Goal: Task Accomplishment & Management: Use online tool/utility

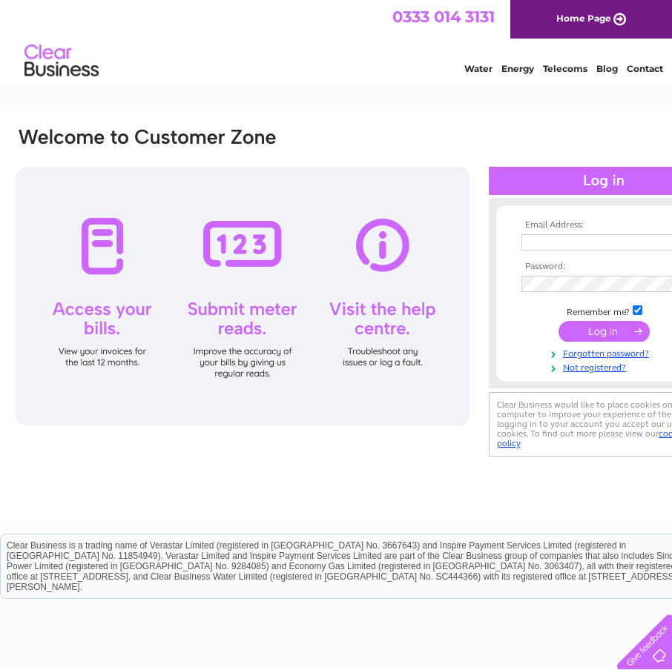
type input "[EMAIL_ADDRESS][DOMAIN_NAME]"
click at [592, 329] on input "submit" at bounding box center [603, 331] width 91 height 21
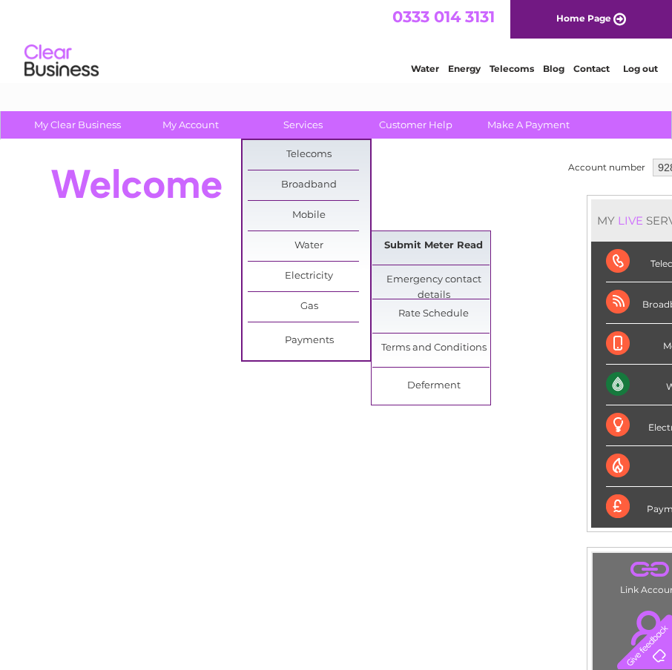
click at [424, 247] on link "Submit Meter Read" at bounding box center [433, 246] width 122 height 30
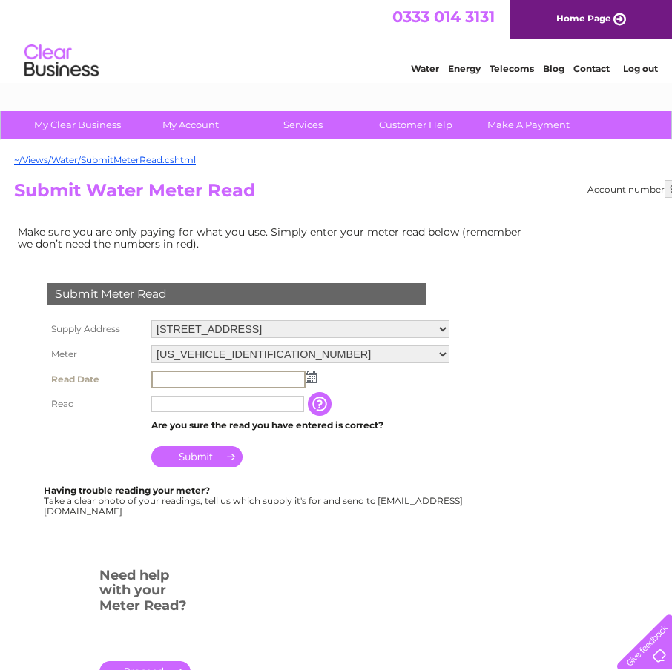
click at [193, 380] on input "text" at bounding box center [228, 380] width 154 height 18
click at [308, 377] on img at bounding box center [310, 377] width 11 height 12
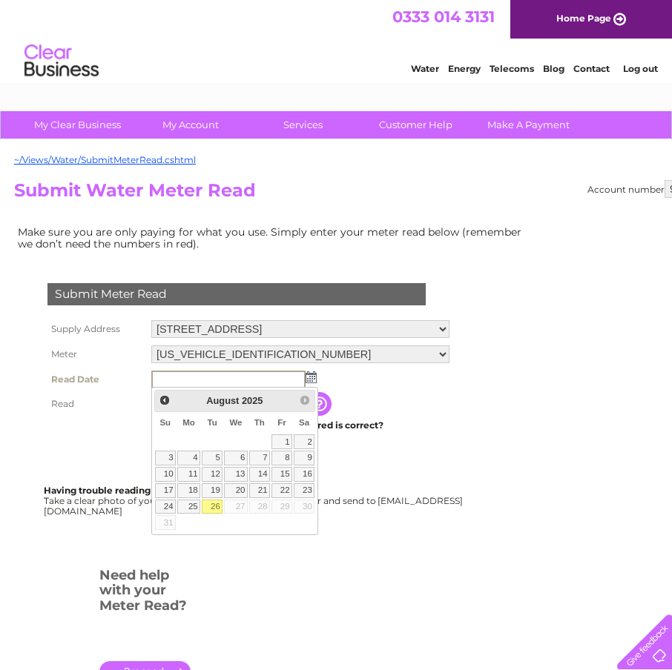
click at [214, 508] on link "26" at bounding box center [212, 507] width 21 height 15
type input "[DATE]"
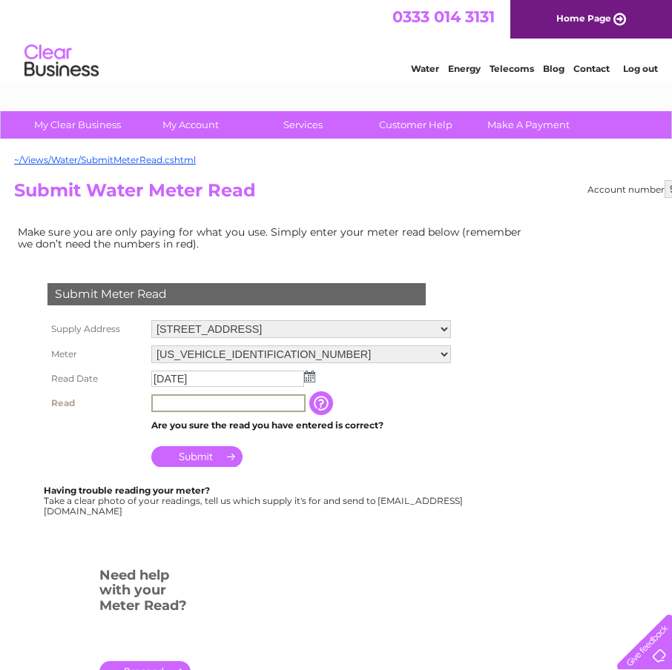
click at [229, 403] on input "text" at bounding box center [228, 403] width 154 height 18
type input "173"
click at [205, 457] on input "Submit" at bounding box center [196, 456] width 91 height 21
